Goal: Task Accomplishment & Management: Complete application form

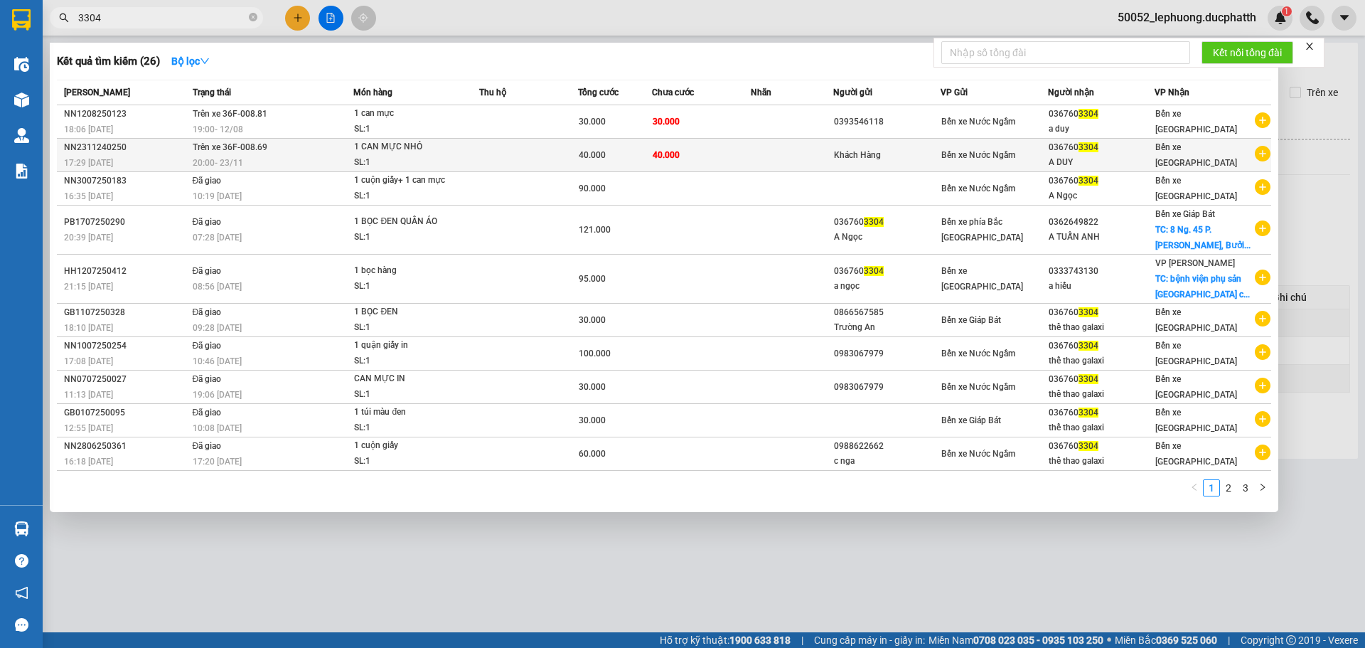
type input "3304"
click at [567, 161] on td at bounding box center [528, 155] width 99 height 33
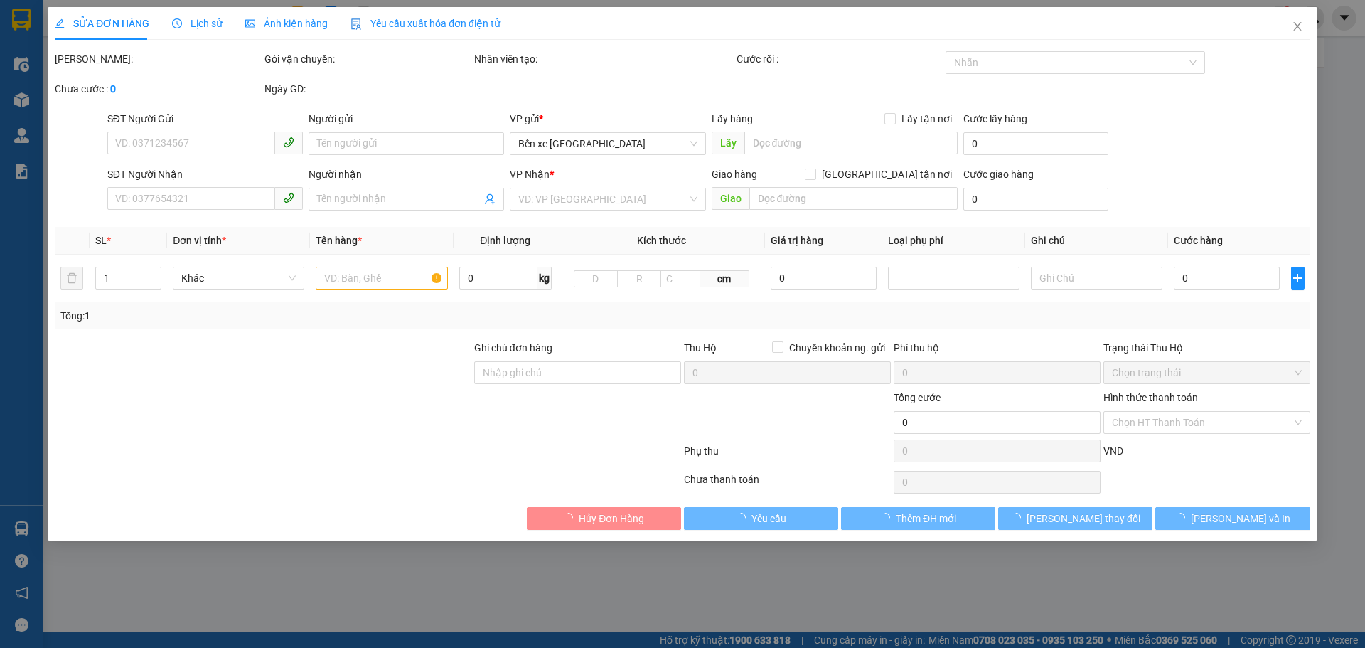
type input "Khách Hàng"
type input "0367603304"
type input "A DUY"
type input "NNTT"
type input "40.000"
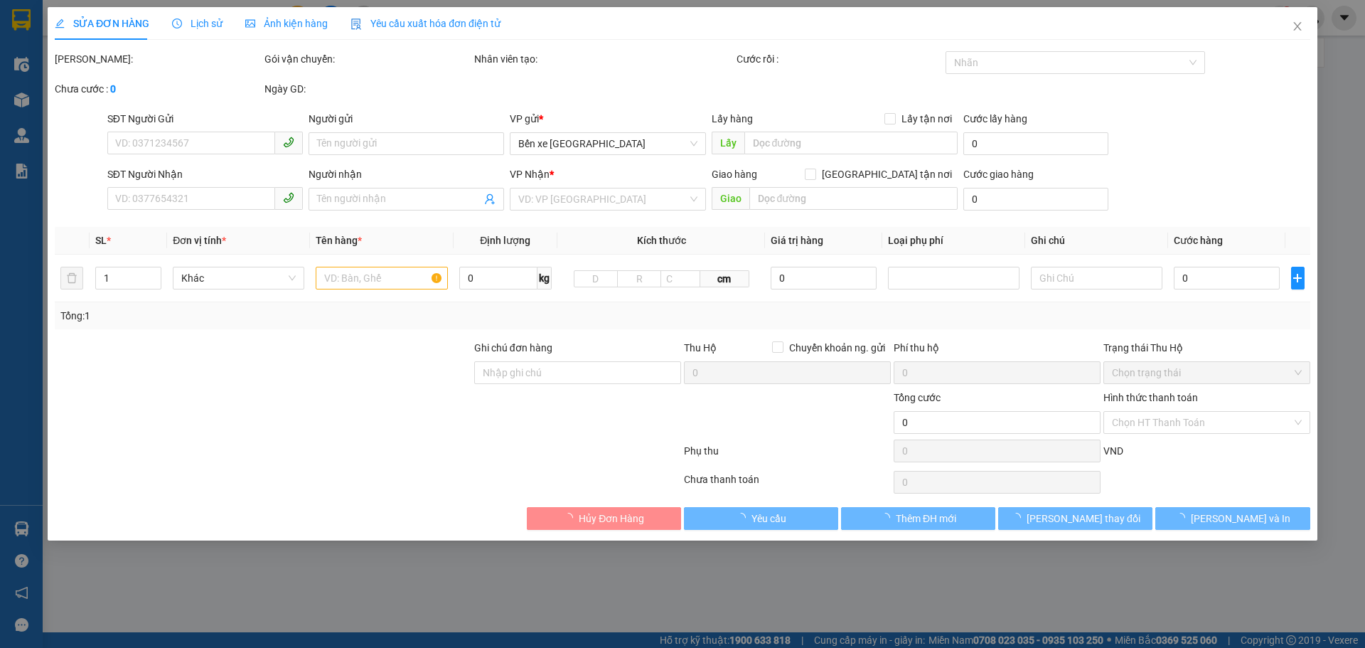
type input "40.000"
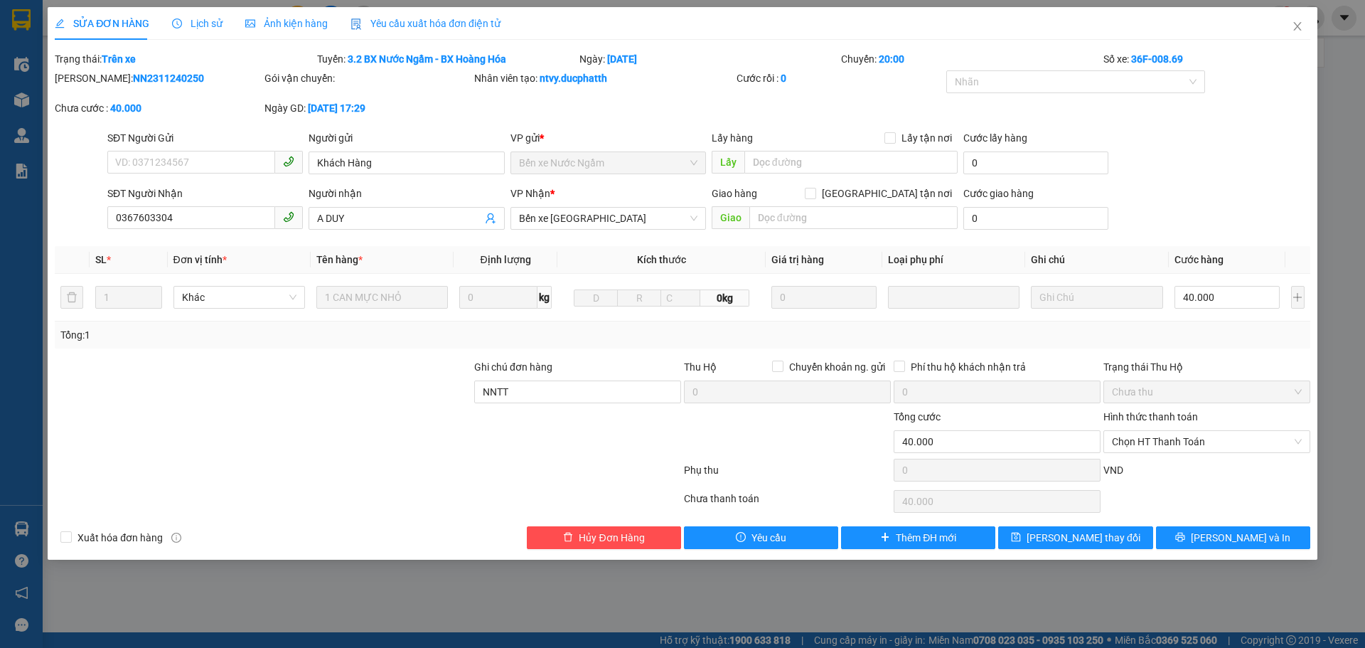
click at [210, 20] on span "Lịch sử" at bounding box center [197, 23] width 50 height 11
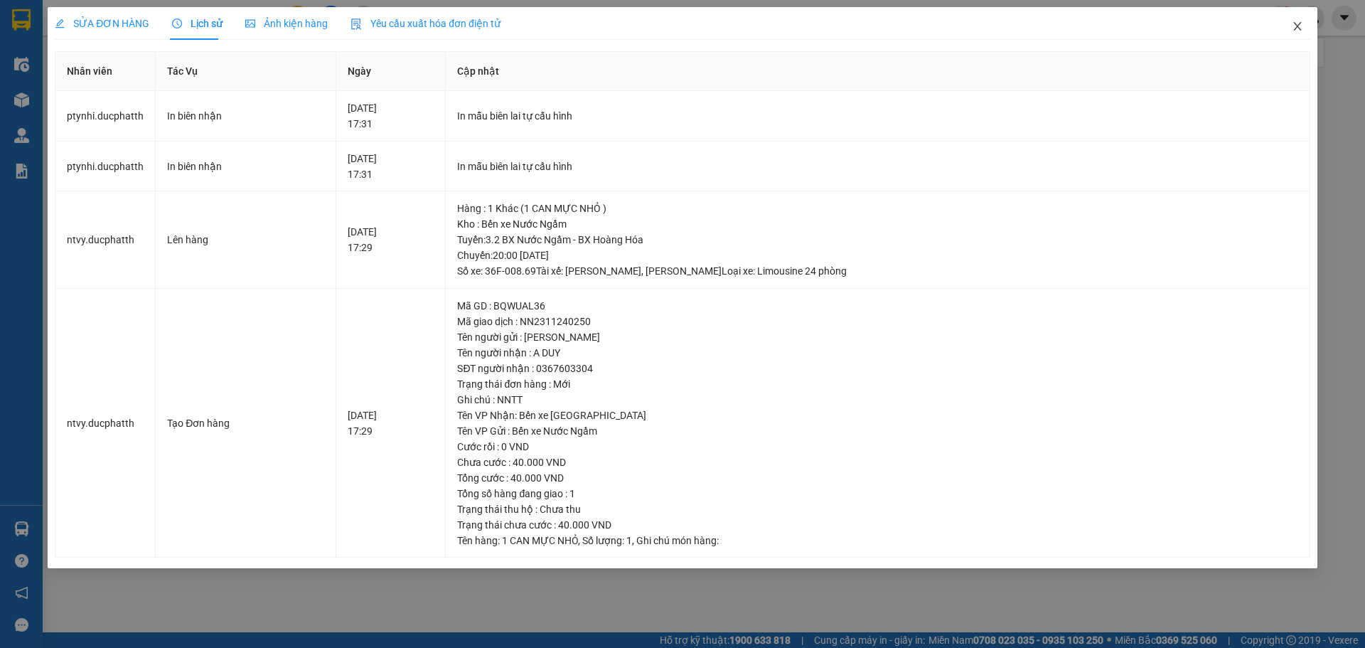
click at [1308, 23] on span "Close" at bounding box center [1298, 27] width 40 height 40
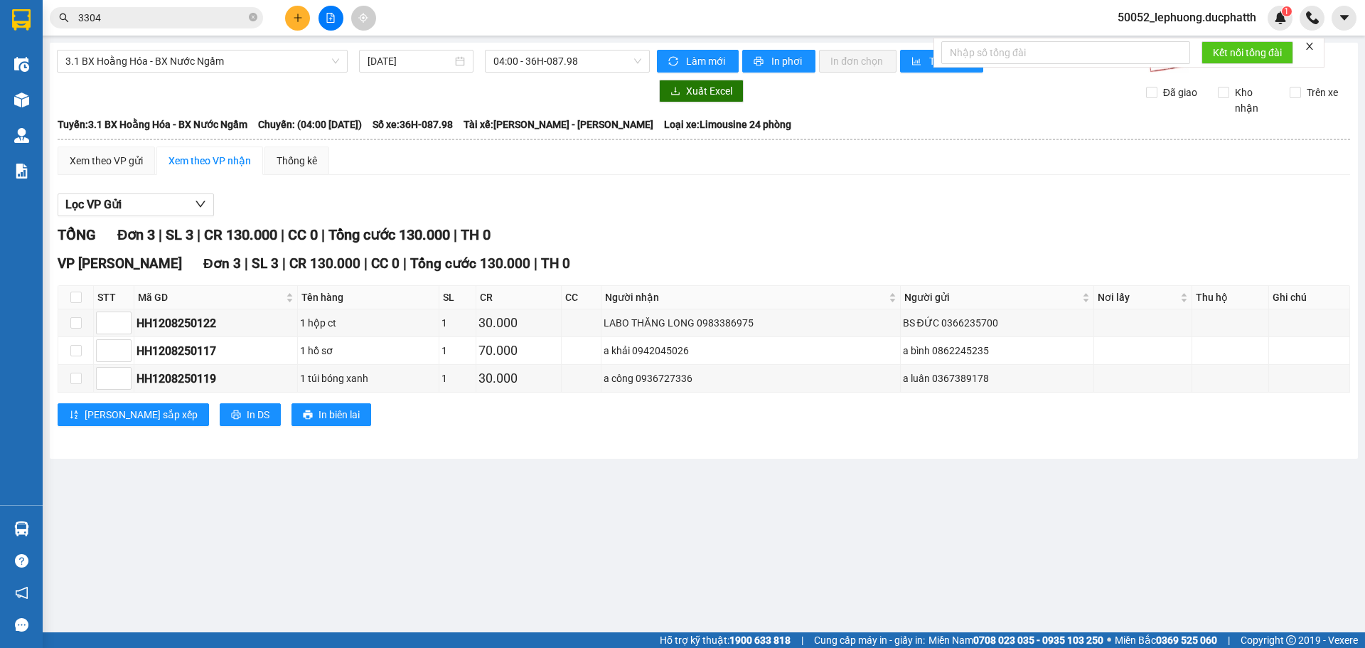
click at [151, 28] on div "Kết quả tìm kiếm ( 26 ) Bộ lọc Mã ĐH Trạng thái Món hàng Thu hộ Tổng cước Chưa …" at bounding box center [138, 18] width 277 height 25
click at [156, 20] on input "3304" at bounding box center [162, 18] width 168 height 16
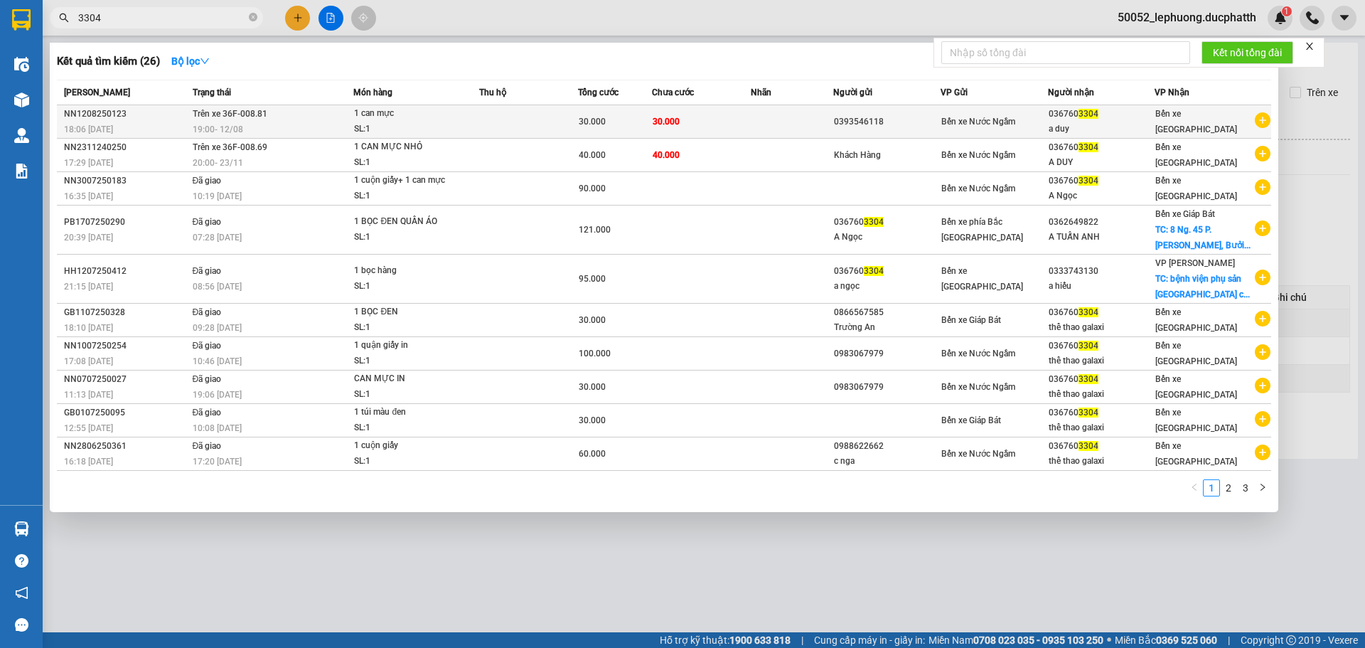
click at [530, 118] on td at bounding box center [528, 121] width 99 height 33
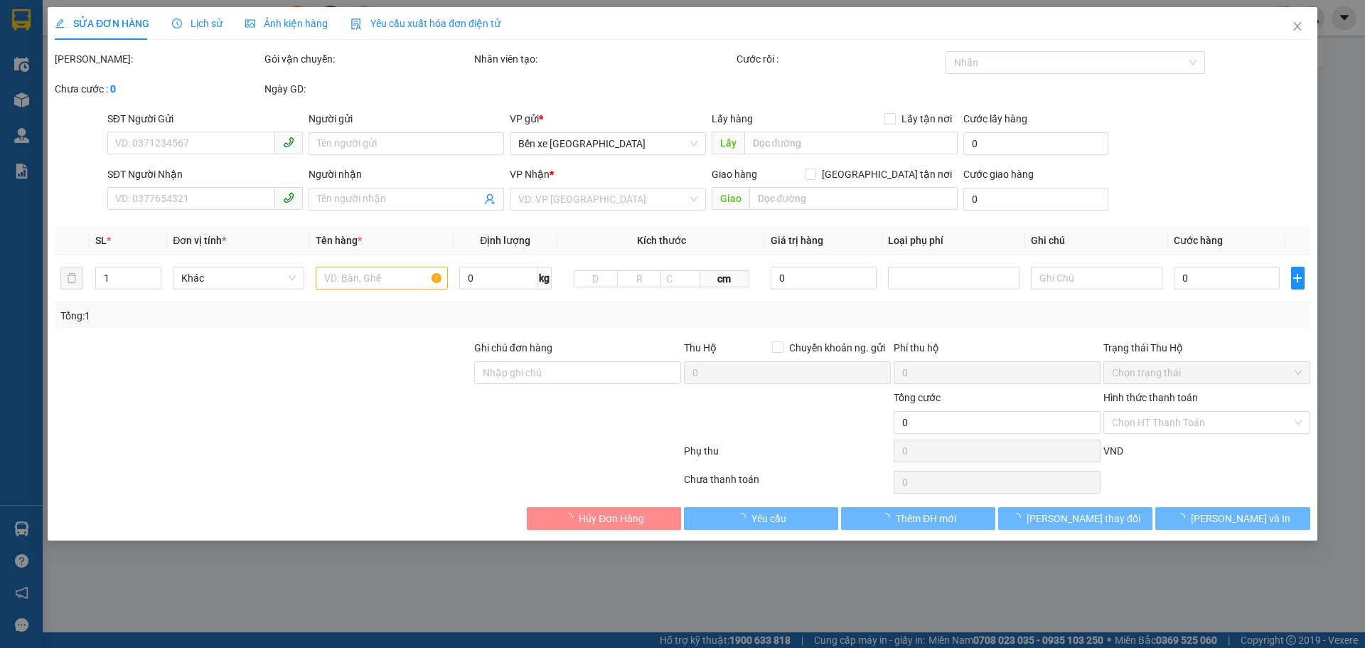
type input "0393546118"
type input "0367603304"
type input "a duy"
type input "nntt"
type input "30.000"
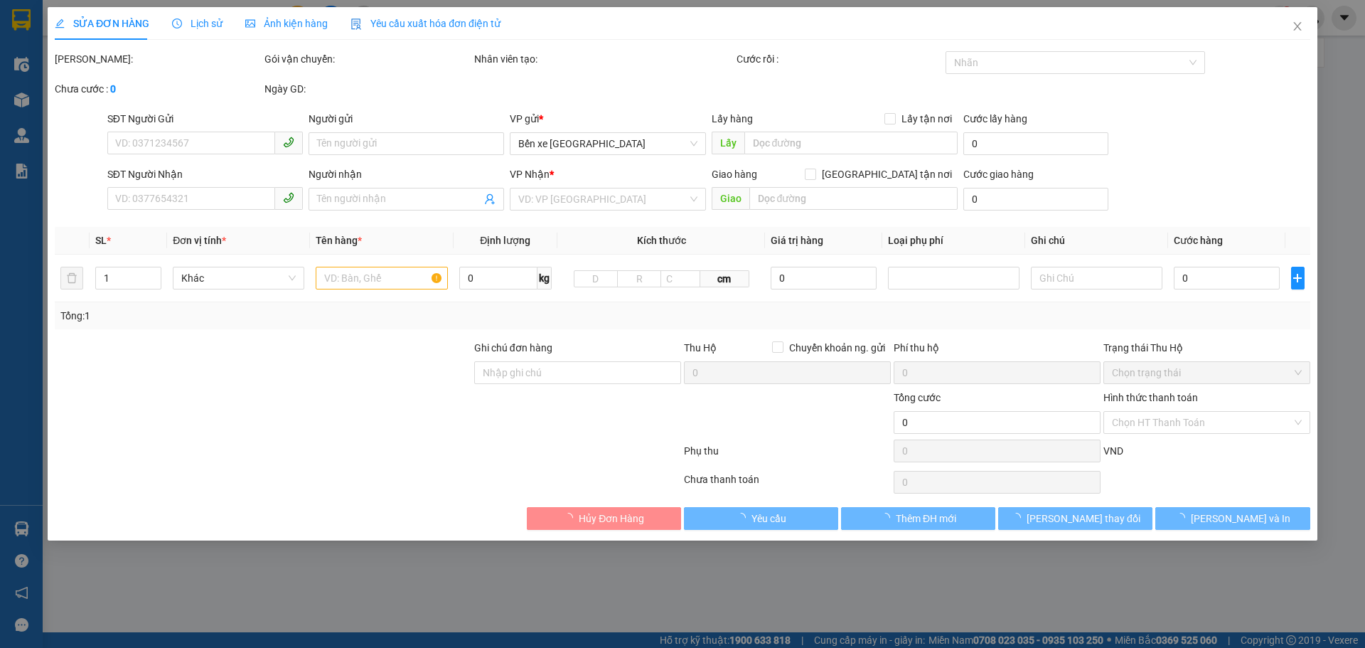
type input "30.000"
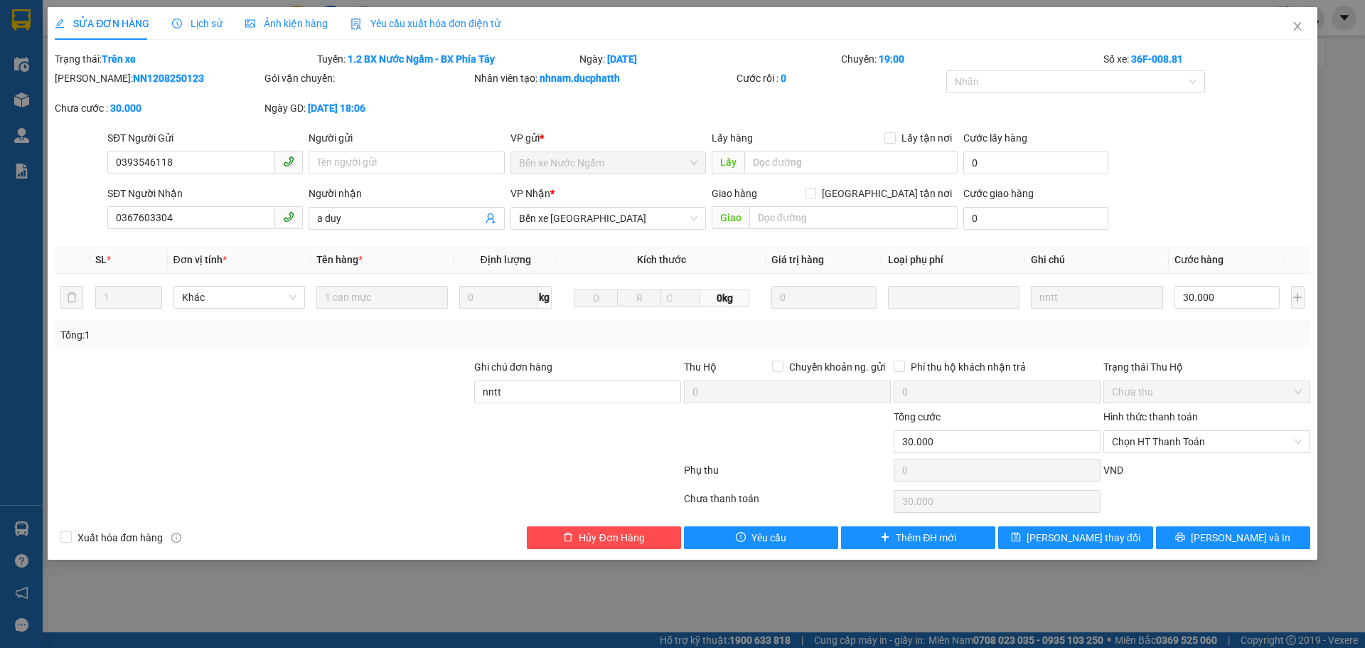
click at [213, 18] on span "Lịch sử" at bounding box center [197, 23] width 50 height 11
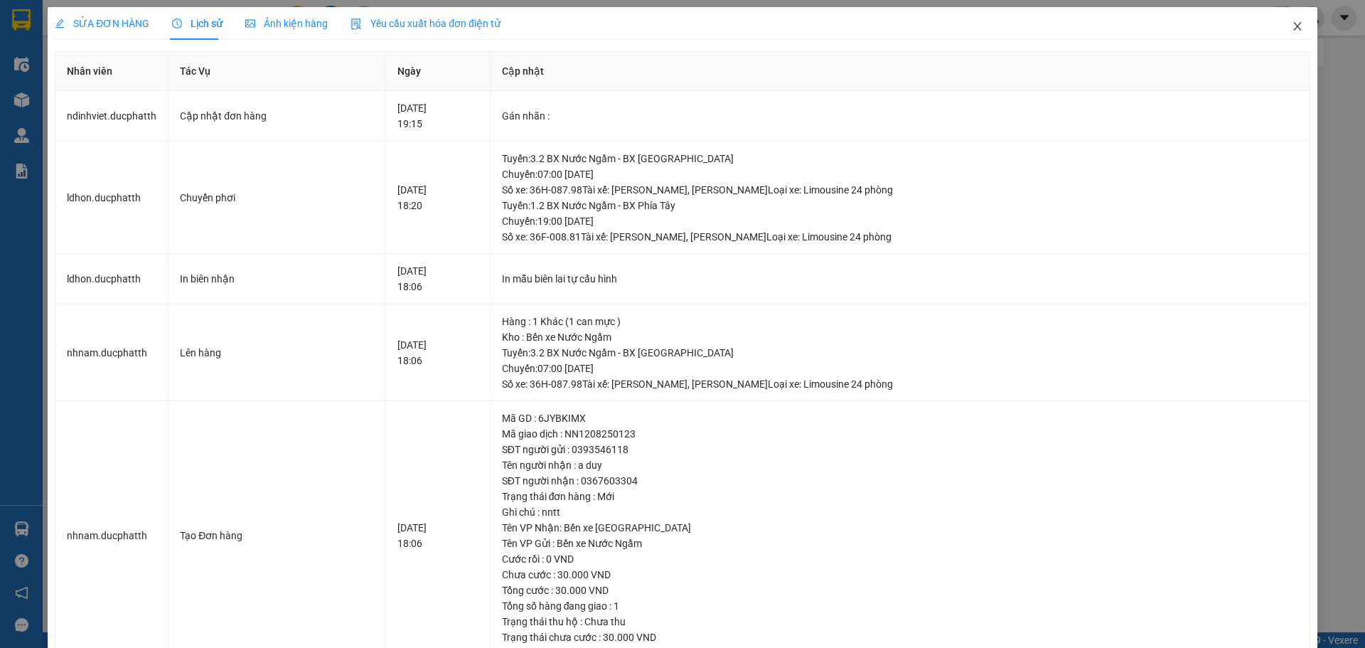
click at [1292, 26] on icon "close" at bounding box center [1297, 26] width 11 height 11
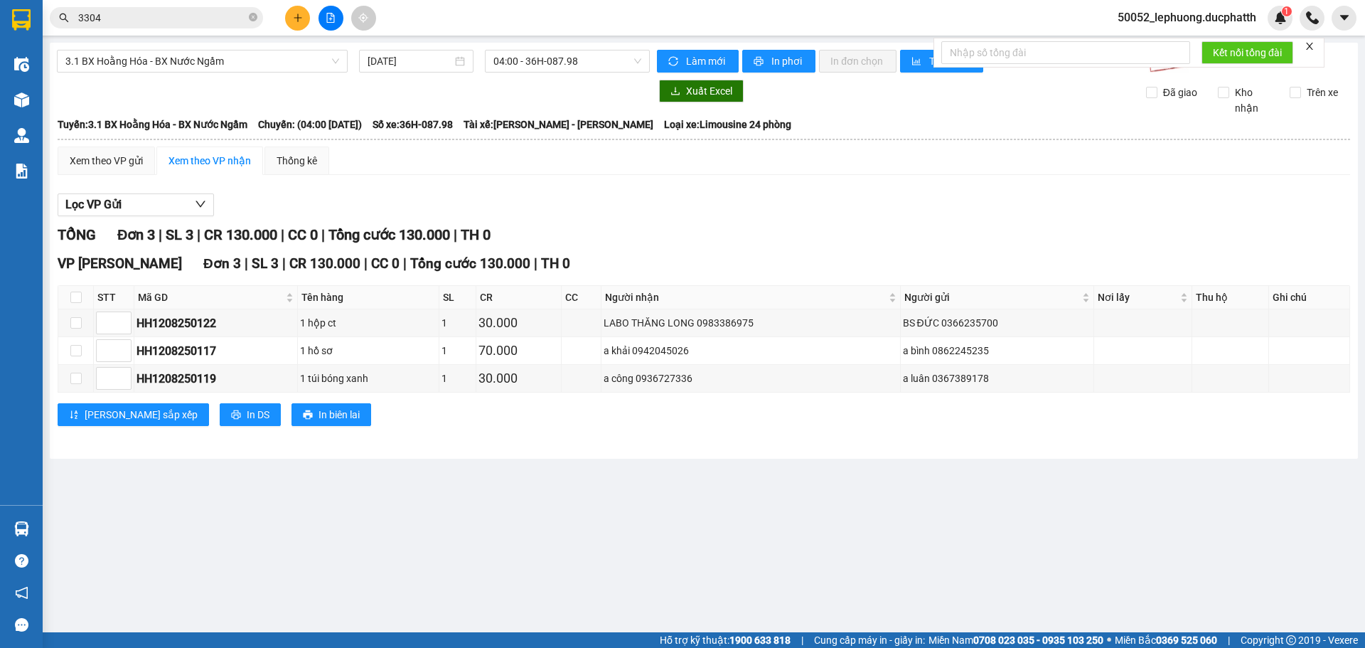
click at [213, 12] on input "3304" at bounding box center [162, 18] width 168 height 16
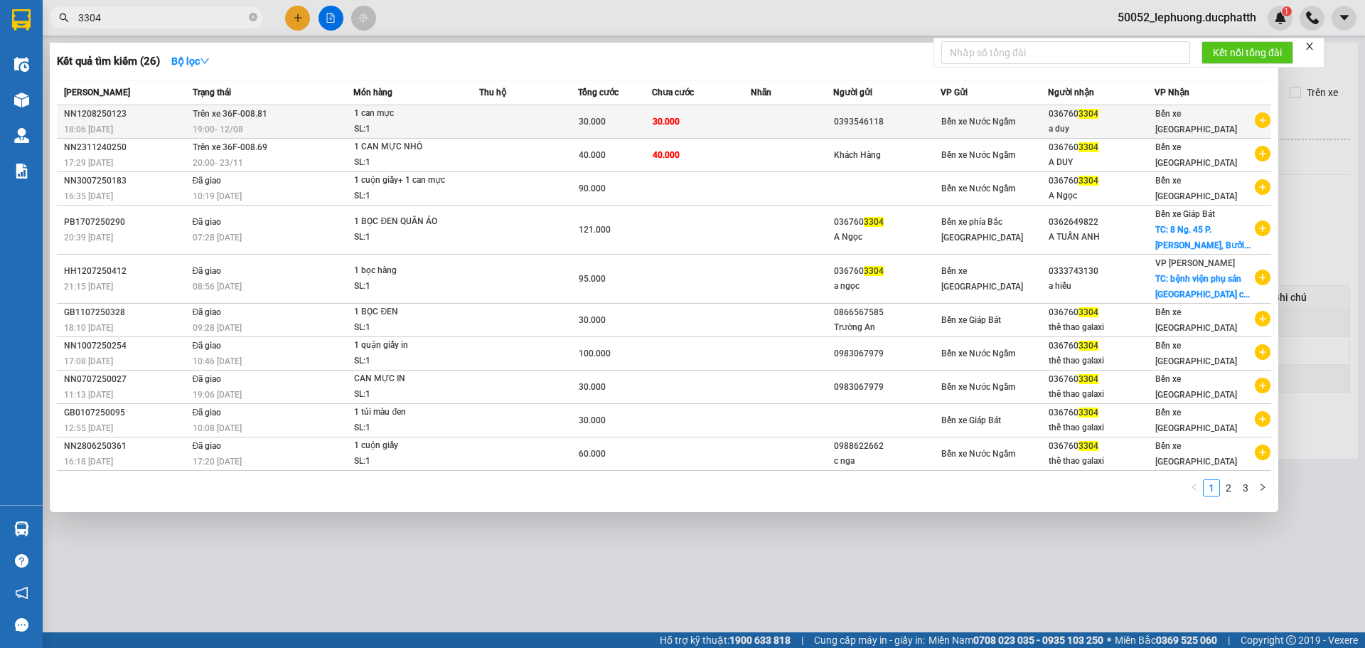
click at [803, 128] on td at bounding box center [792, 121] width 82 height 33
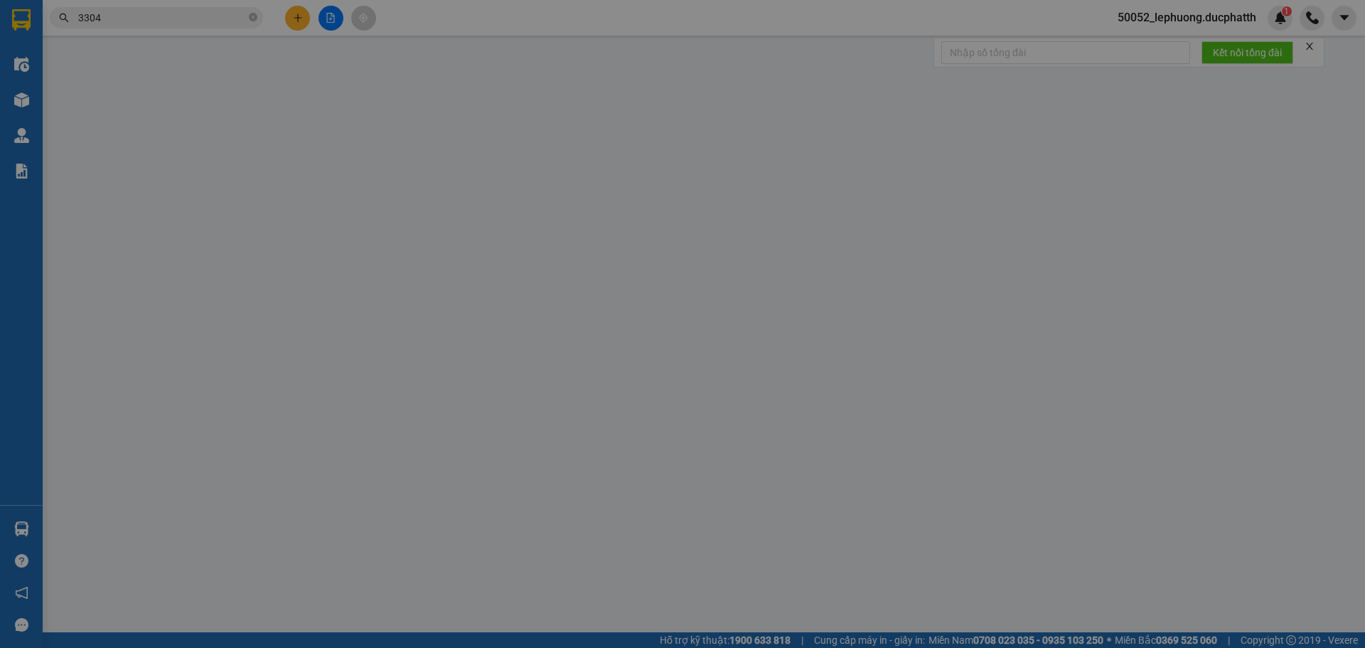
type input "0393546118"
type input "0367603304"
type input "a duy"
type input "nntt"
type input "30.000"
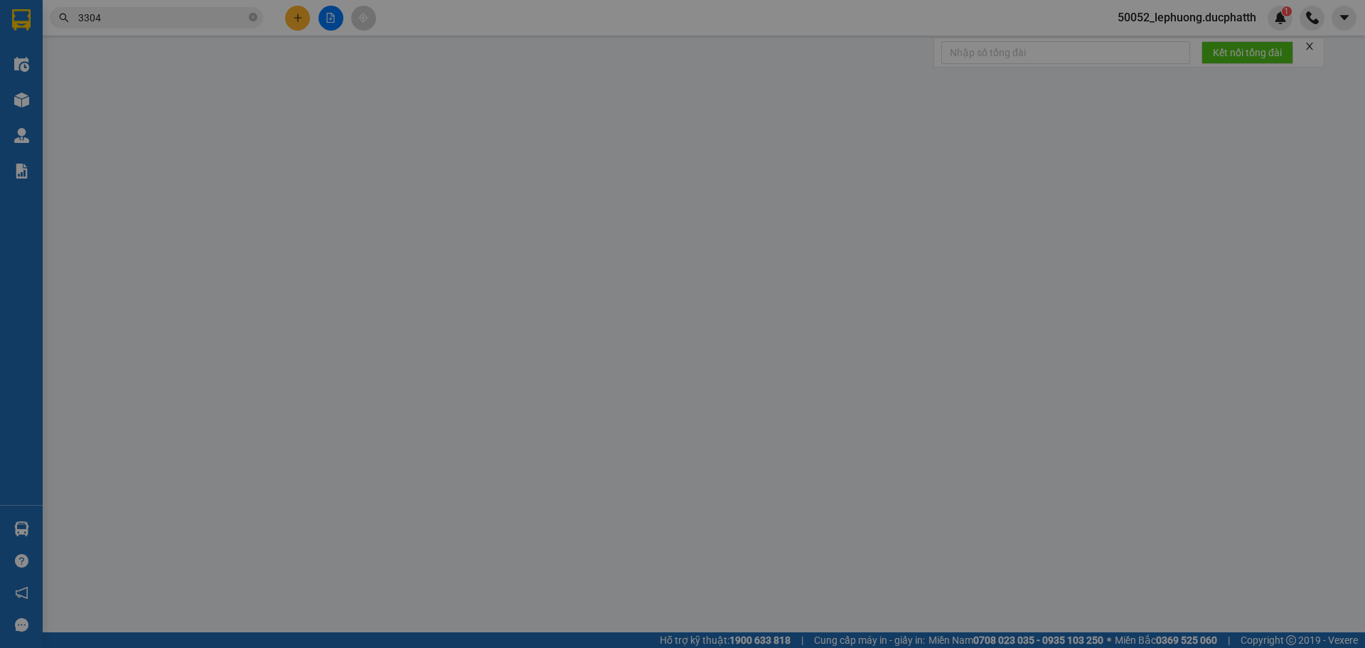
type input "30.000"
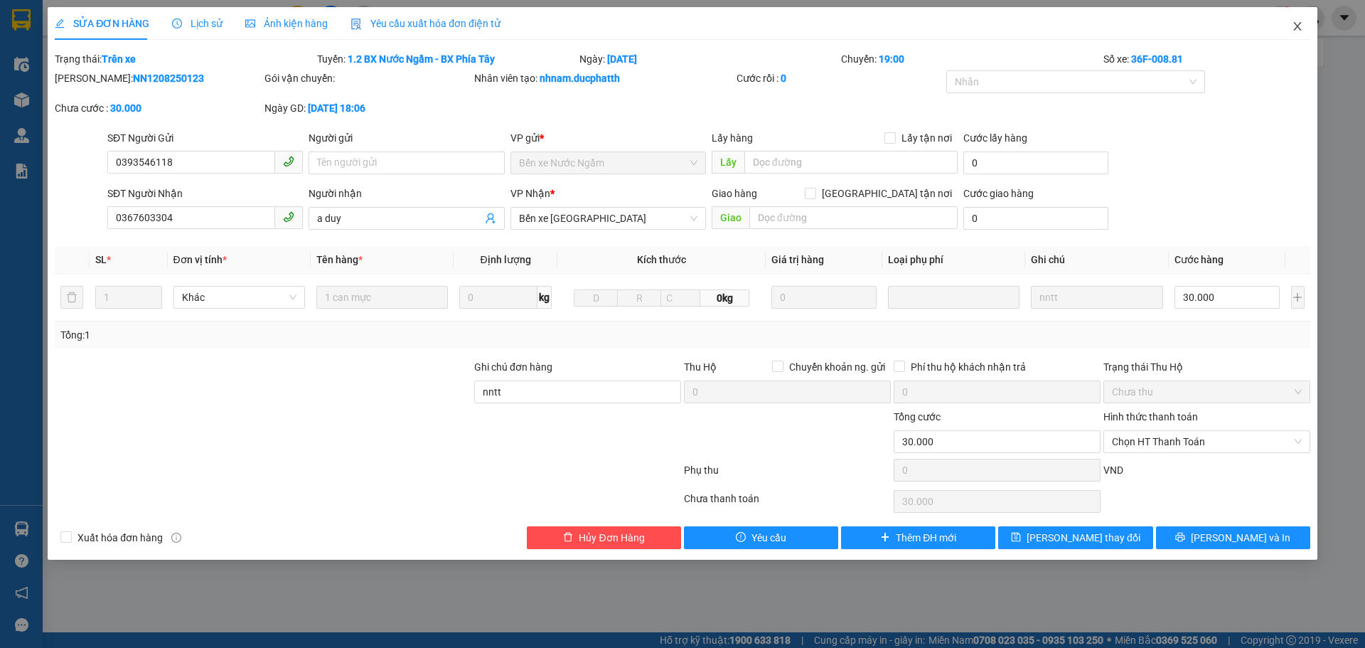
click at [1296, 27] on icon "close" at bounding box center [1297, 26] width 11 height 11
